Goal: Information Seeking & Learning: Learn about a topic

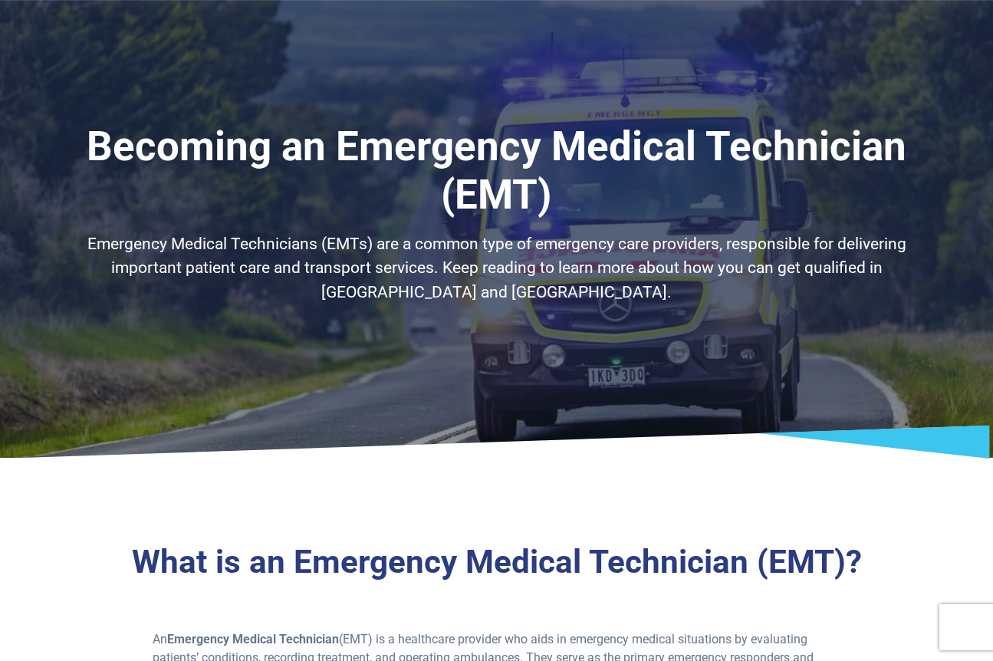
scroll to position [460, 0]
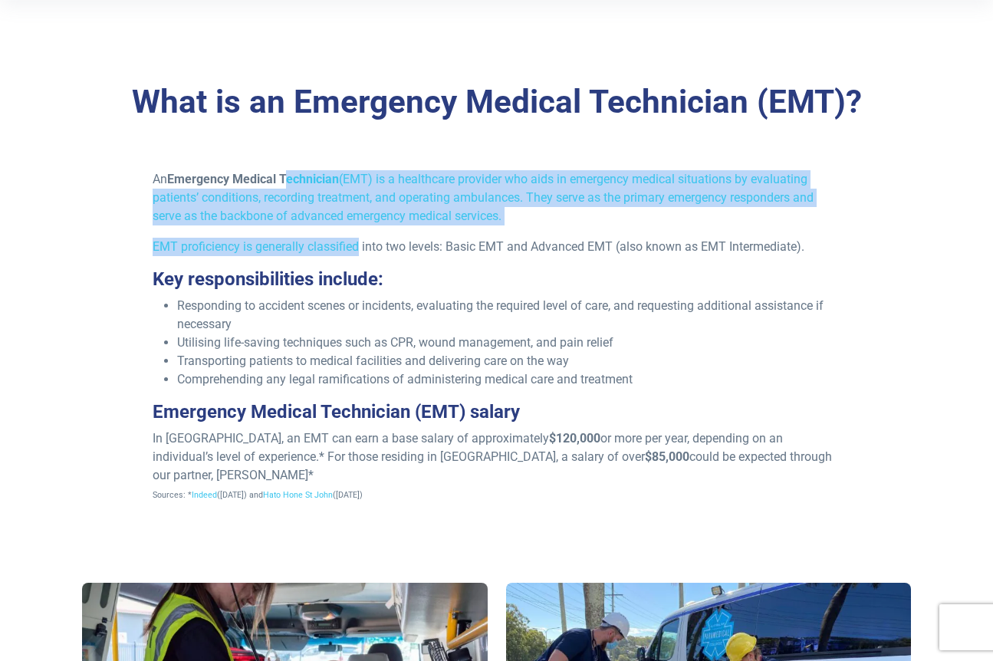
drag, startPoint x: 290, startPoint y: 189, endPoint x: 360, endPoint y: 252, distance: 94.5
click at [360, 252] on div "An Emergency Medical Technician (EMT) is a healthcare provider who aids in emer…" at bounding box center [496, 342] width 706 height 345
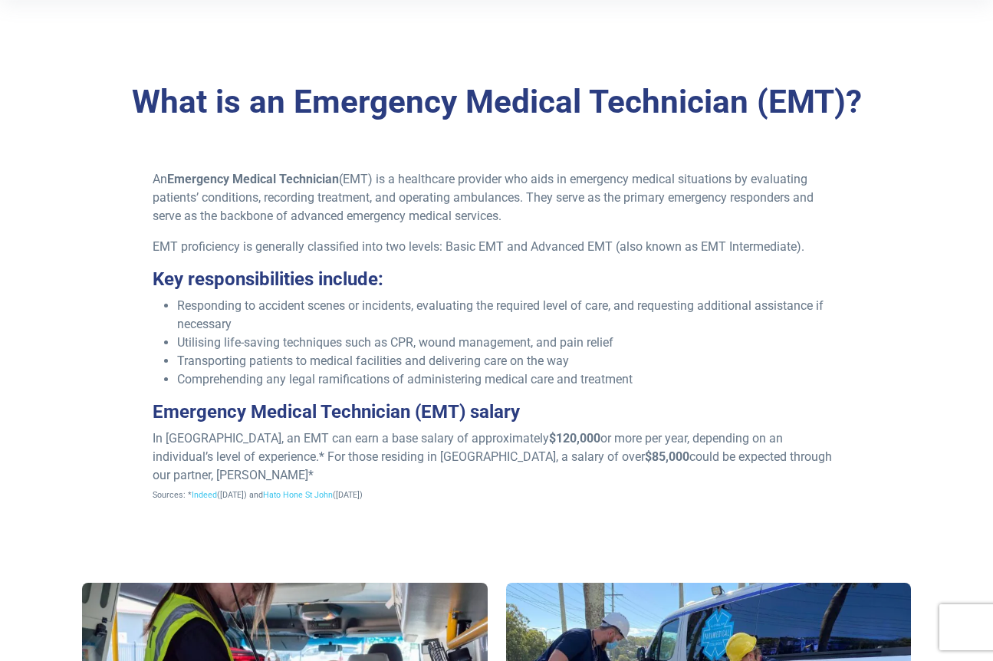
click at [887, 267] on div "An Emergency Medical Technician (EMT) is a healthcare provider who aids in emer…" at bounding box center [496, 342] width 847 height 345
click at [388, 244] on p "EMT proficiency is generally classified into two levels: Basic EMT and Advanced…" at bounding box center [496, 247] width 687 height 18
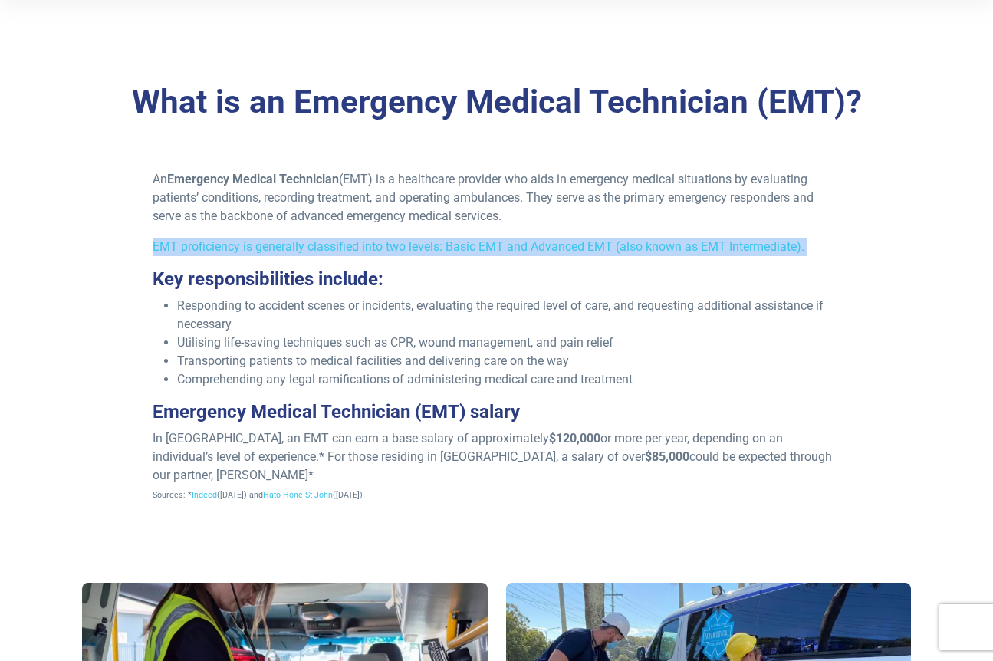
click at [388, 244] on p "EMT proficiency is generally classified into two levels: Basic EMT and Advanced…" at bounding box center [496, 247] width 687 height 18
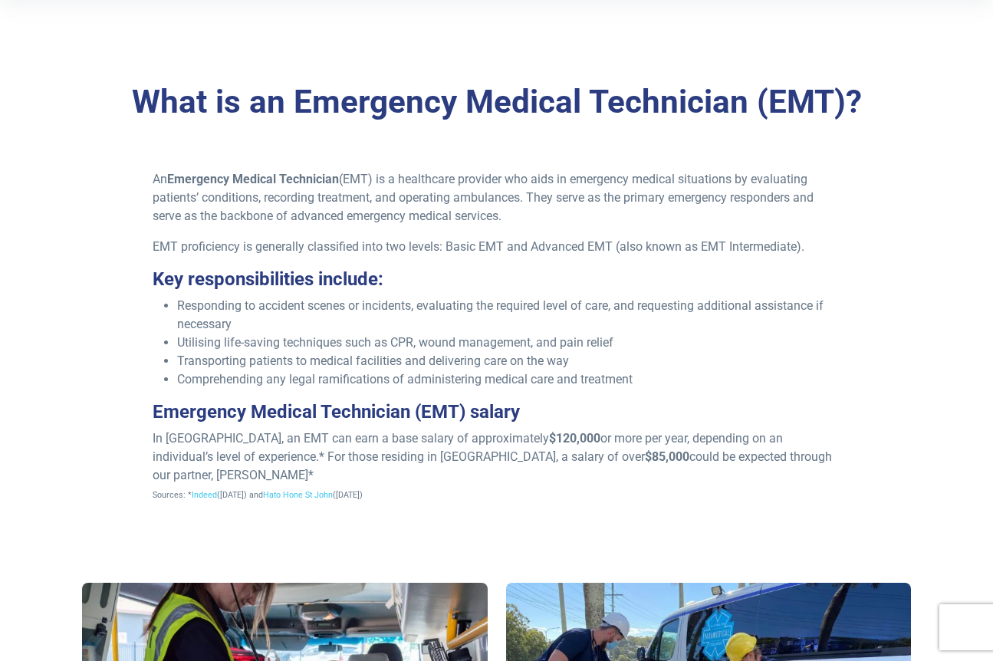
drag, startPoint x: 388, startPoint y: 244, endPoint x: 344, endPoint y: 320, distance: 87.6
click at [344, 320] on li "Responding to accident scenes or incidents, evaluating the required level of ca…" at bounding box center [508, 315] width 663 height 37
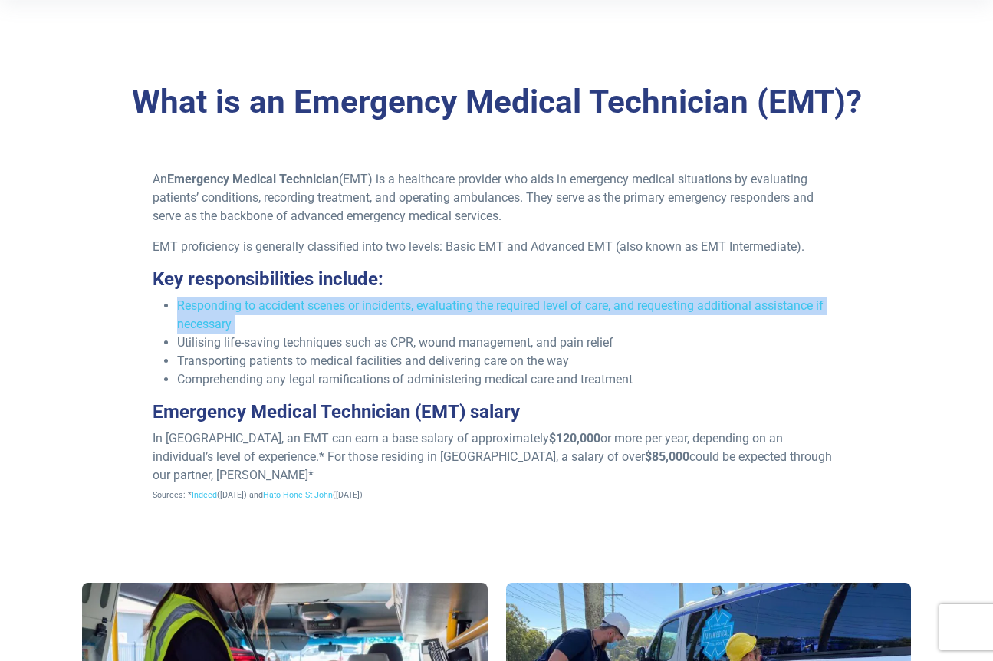
click at [344, 320] on li "Responding to accident scenes or incidents, evaluating the required level of ca…" at bounding box center [508, 315] width 663 height 37
click at [146, 335] on div "An Emergency Medical Technician (EMT) is a healthcare provider who aids in emer…" at bounding box center [496, 342] width 706 height 345
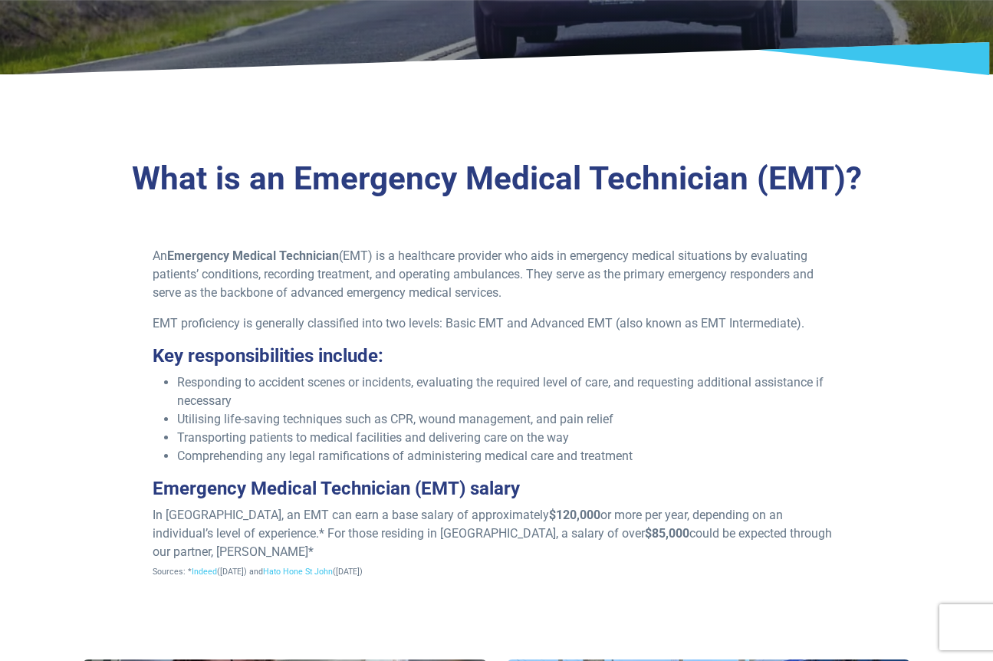
scroll to position [0, 0]
